Goal: Task Accomplishment & Management: Use online tool/utility

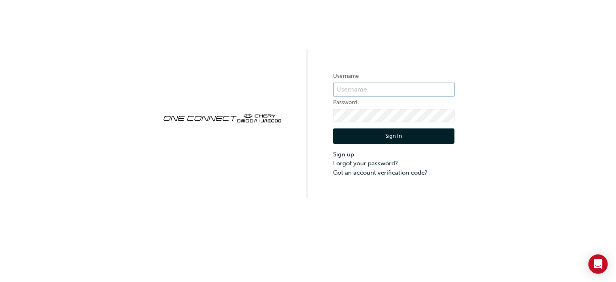
type input "CHAU1258"
click at [357, 139] on button "Sign In" at bounding box center [393, 135] width 121 height 15
